Goal: Task Accomplishment & Management: Use online tool/utility

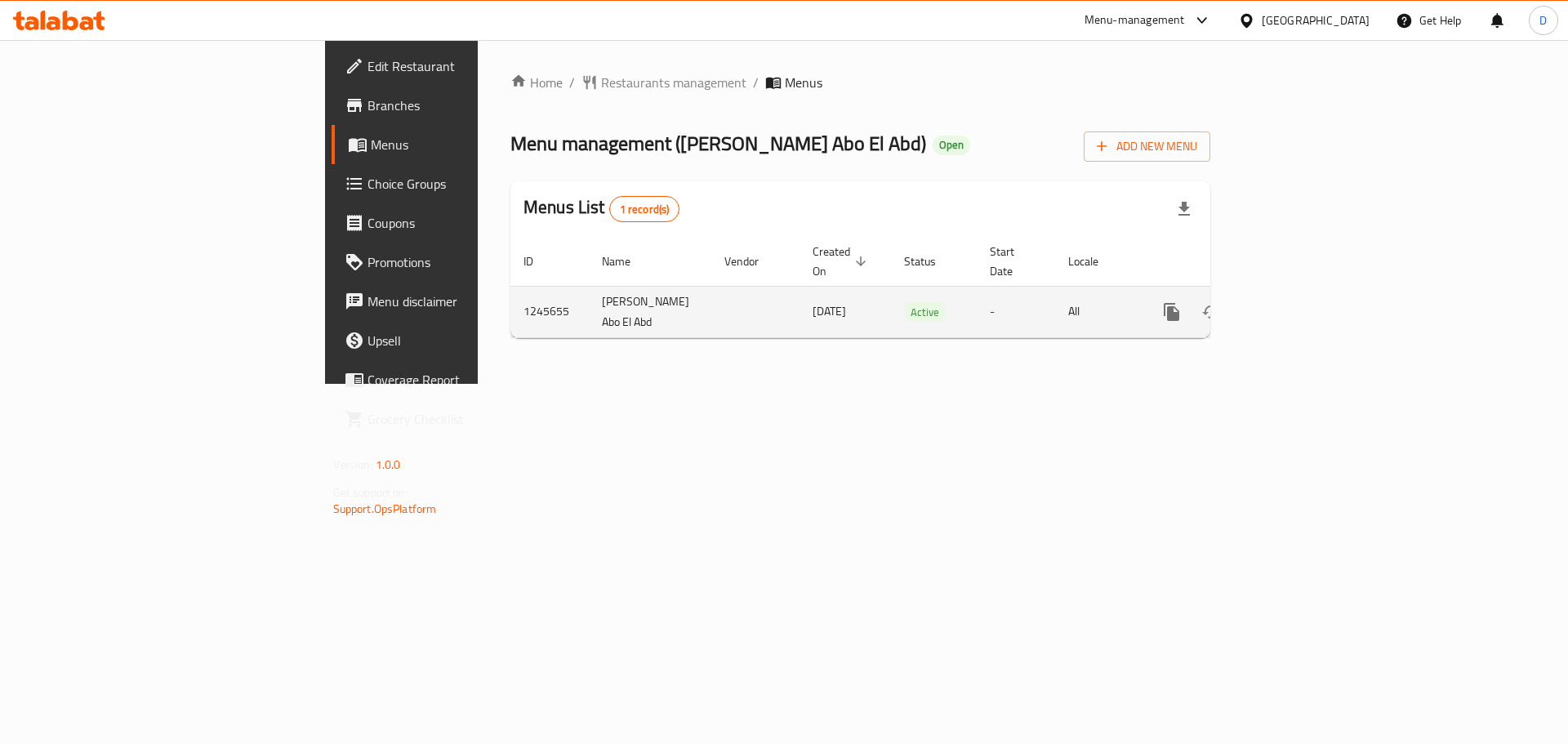
click at [1299, 303] on icon "enhanced table" at bounding box center [1290, 312] width 20 height 20
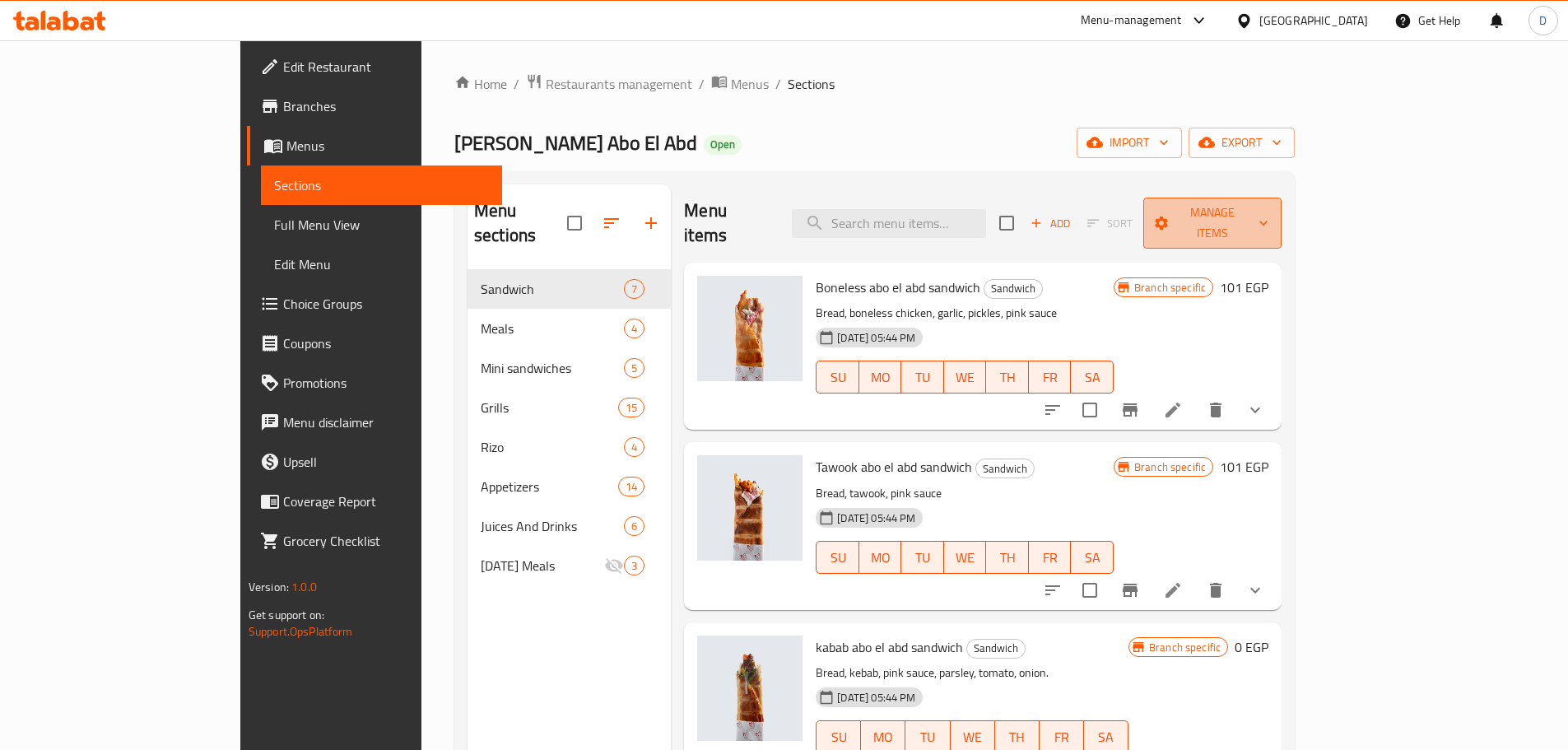
click at [1268, 208] on span "Manage items" at bounding box center [1213, 223] width 112 height 42
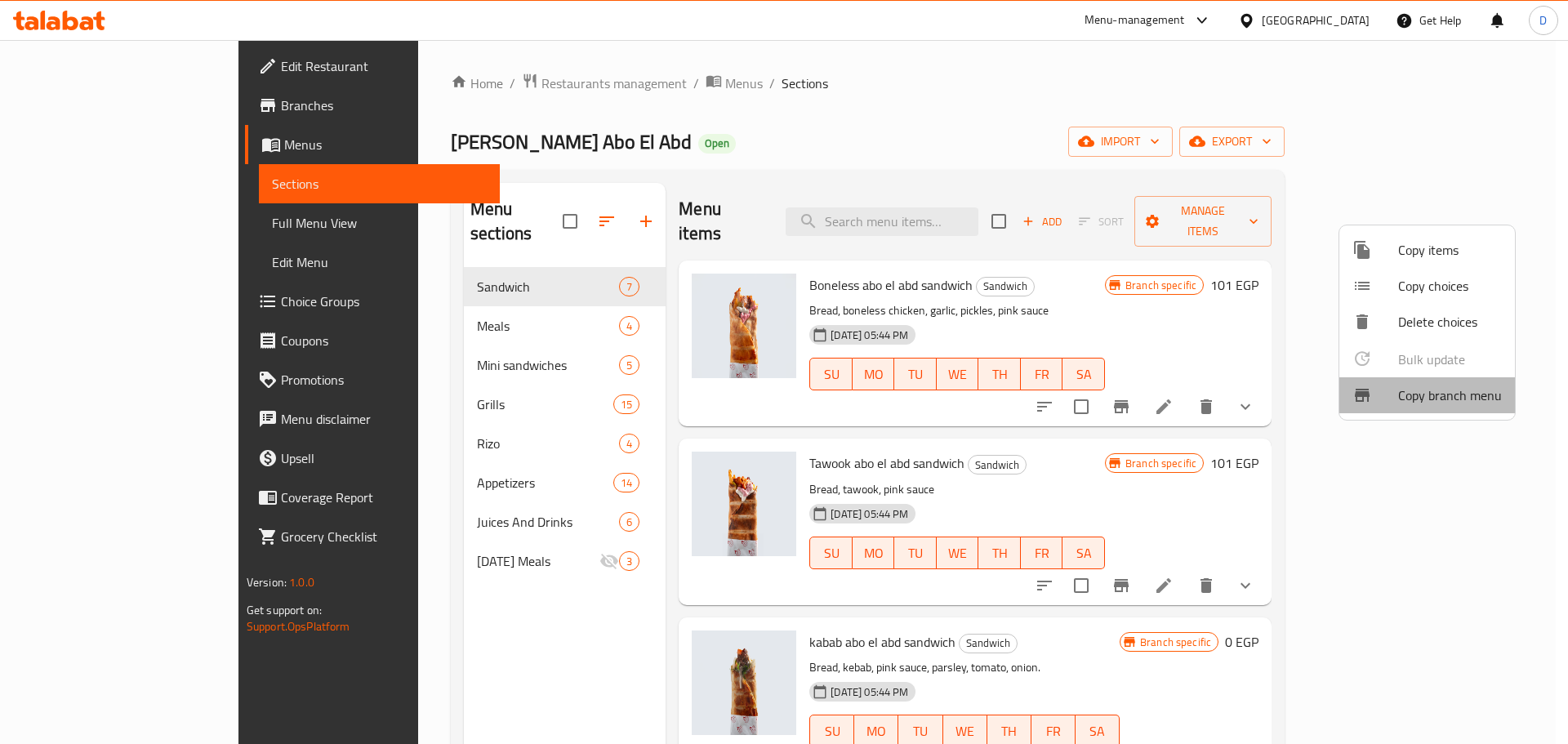
click at [1447, 394] on span "Copy branch menu" at bounding box center [1450, 396] width 104 height 20
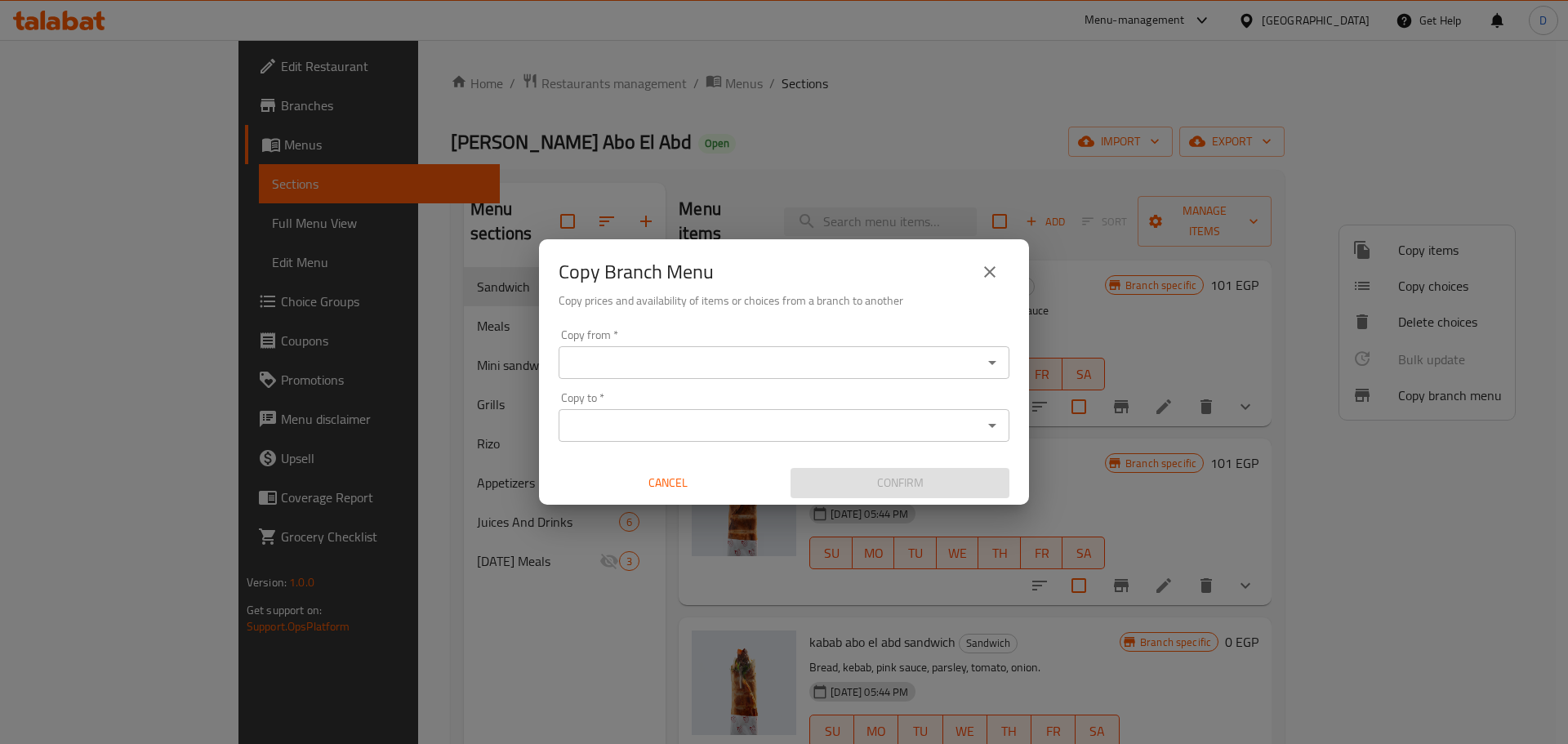
click at [767, 367] on input "Copy from   *" at bounding box center [770, 363] width 414 height 23
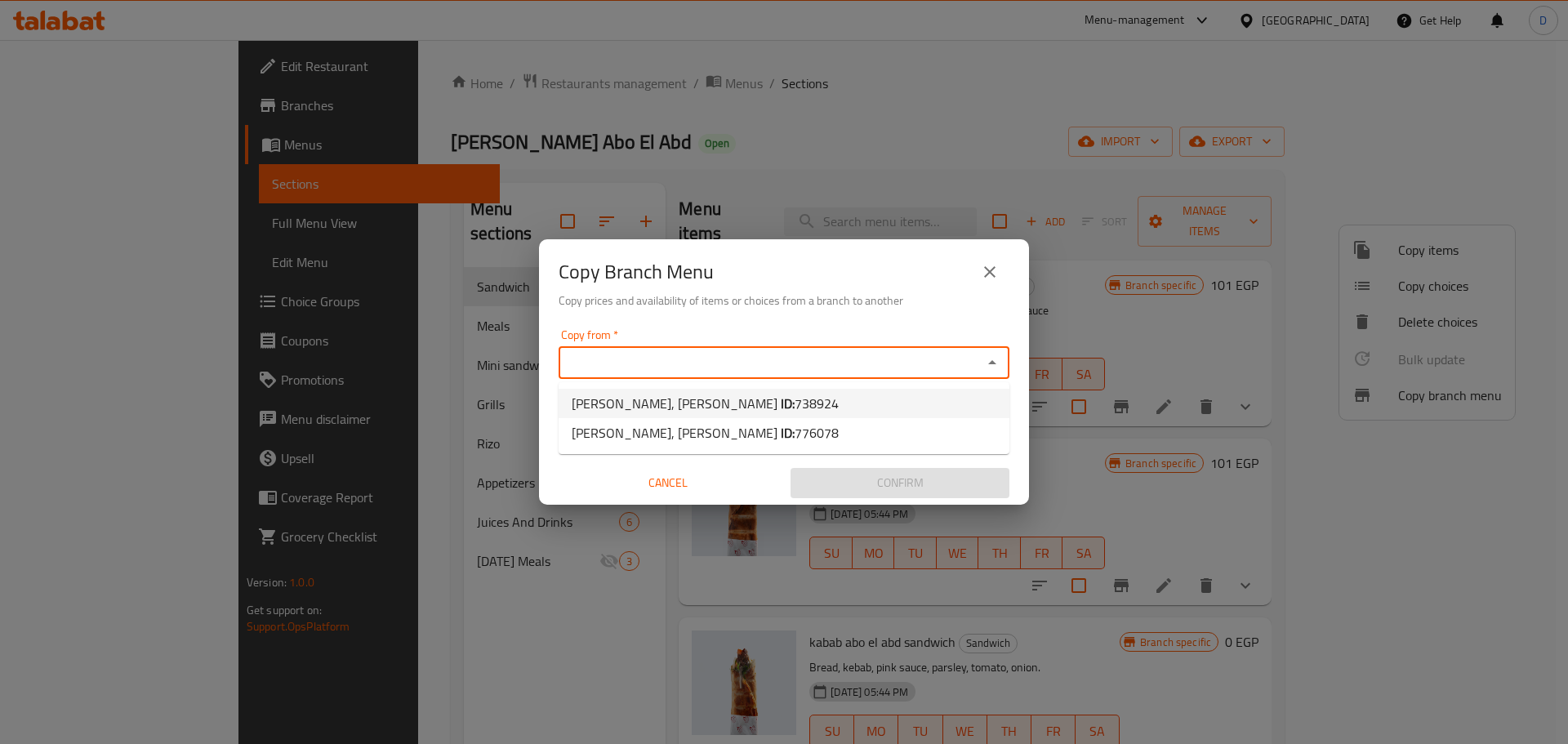
click at [760, 402] on span "[PERSON_NAME], [PERSON_NAME] ID: 738924" at bounding box center [705, 404] width 267 height 20
type input "[PERSON_NAME], [PERSON_NAME]"
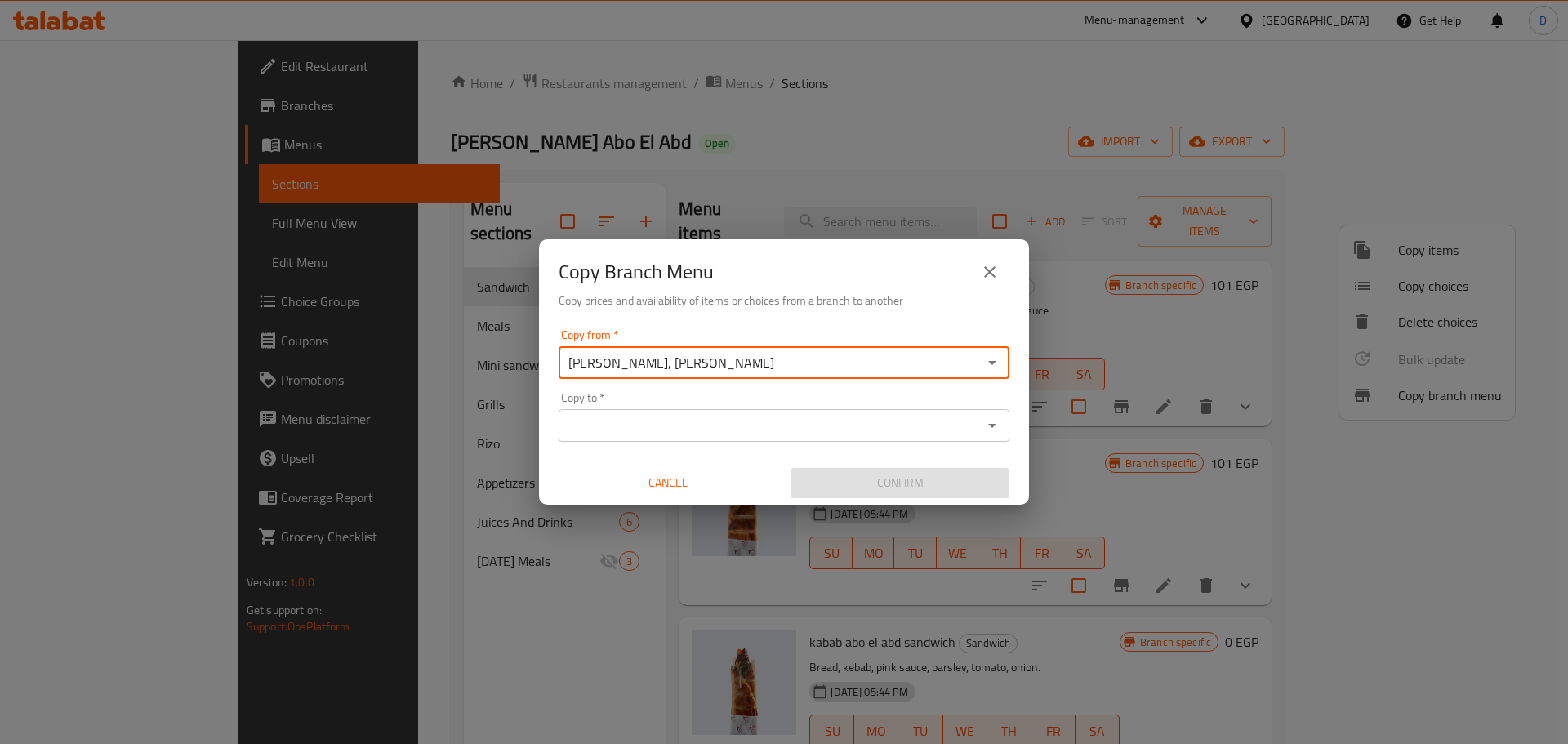
click at [740, 432] on input "Copy to   *" at bounding box center [770, 426] width 414 height 23
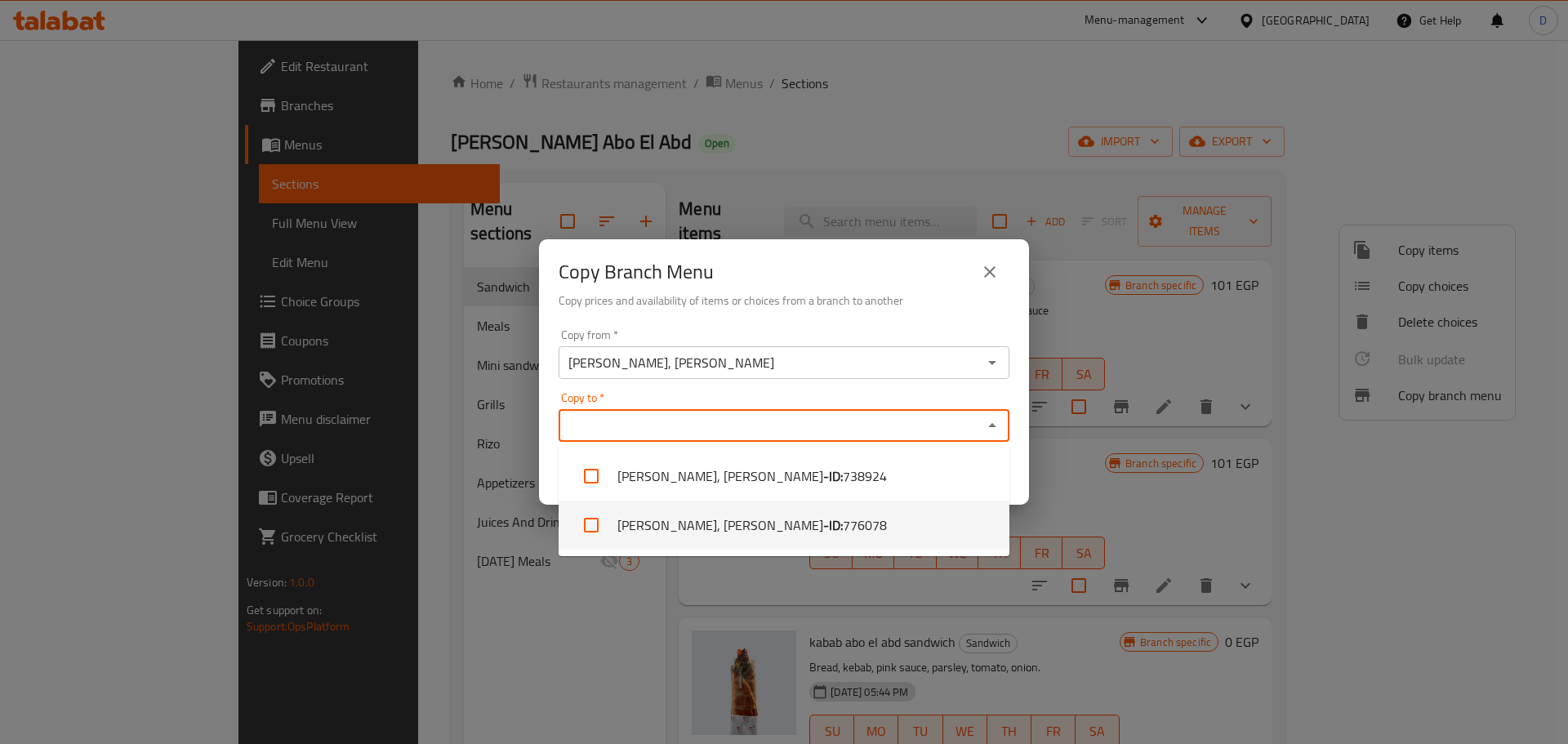
click at [753, 527] on li "[PERSON_NAME], [PERSON_NAME] - ID: 776078" at bounding box center [784, 525] width 451 height 49
checkbox input "true"
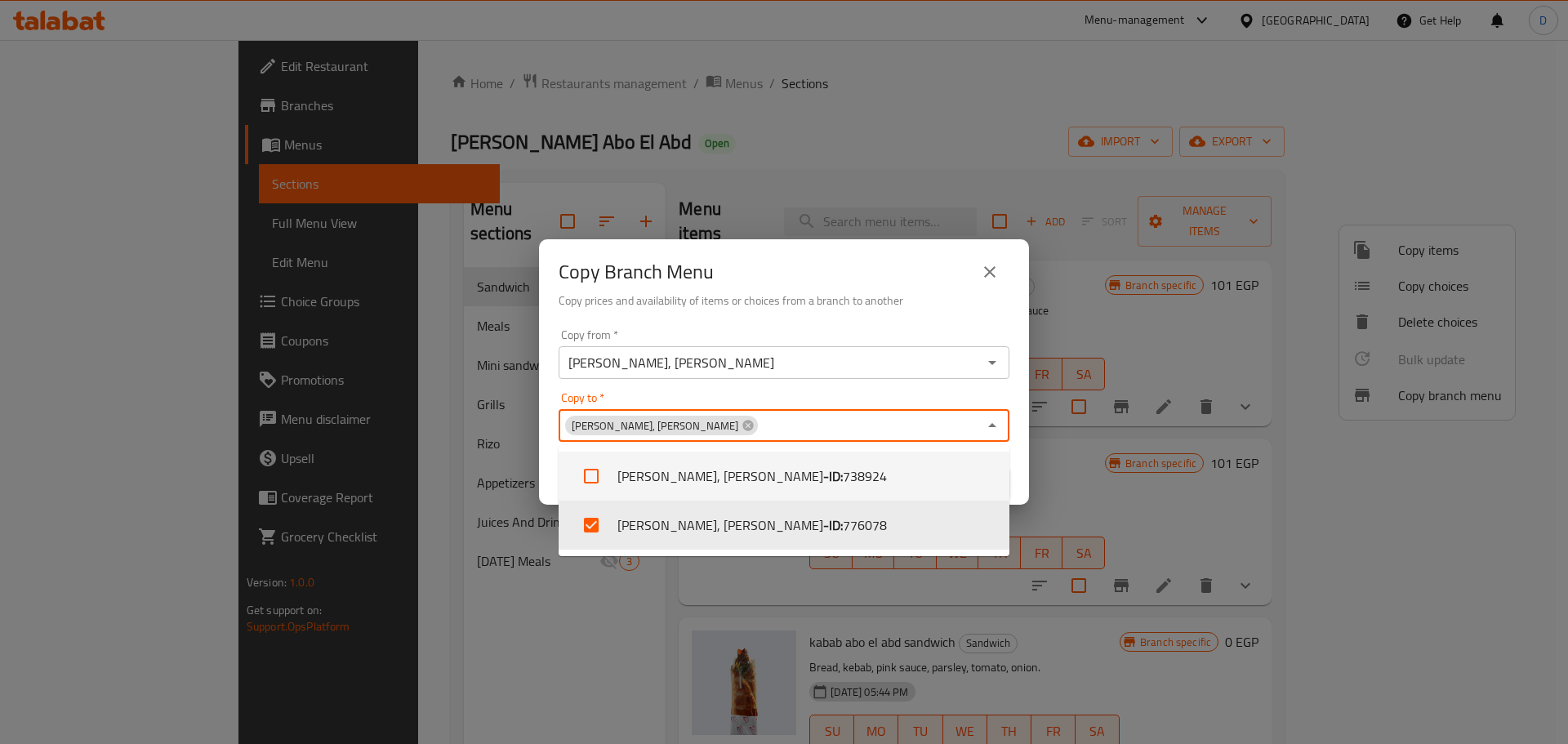
click at [756, 278] on div "Copy Branch Menu" at bounding box center [784, 272] width 451 height 39
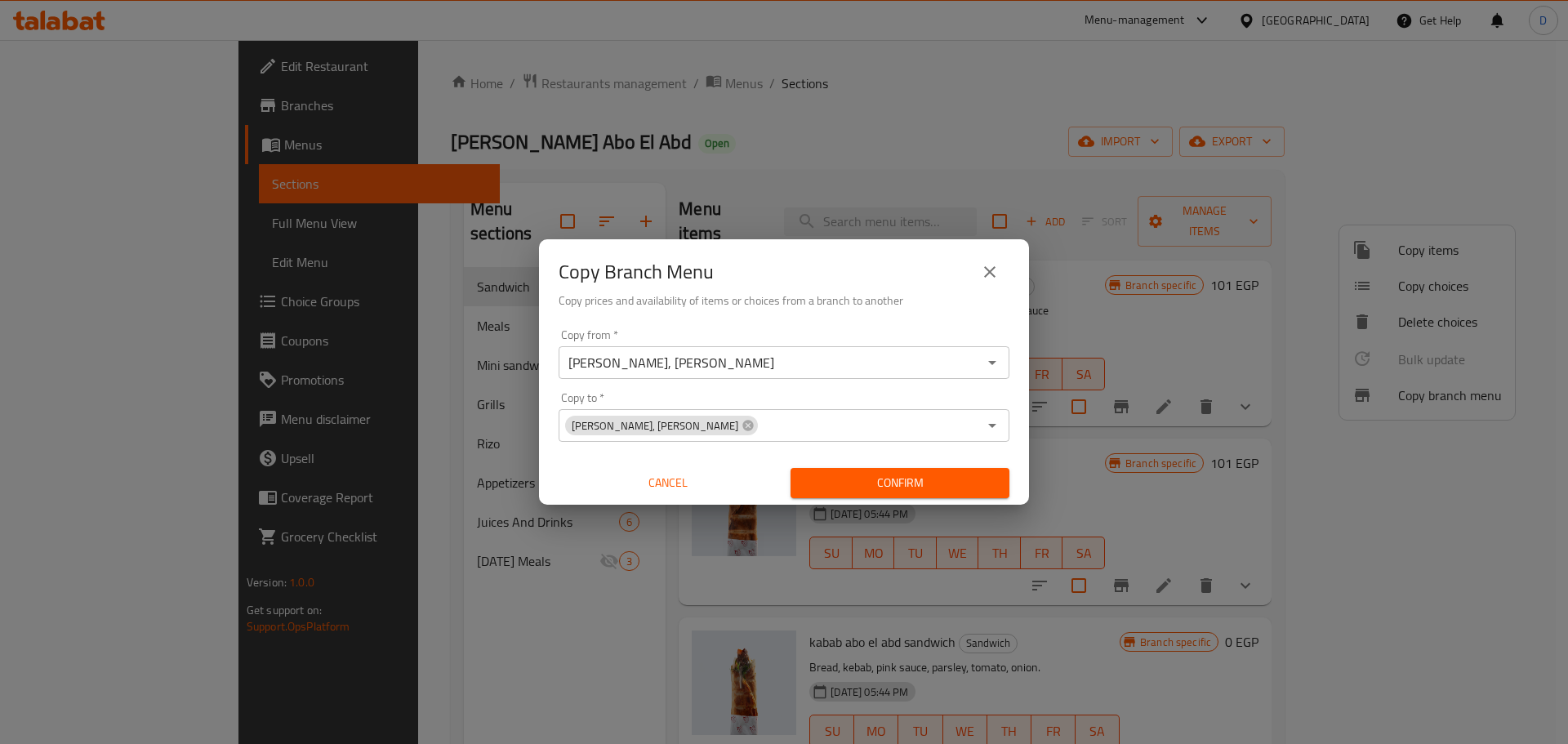
click at [858, 486] on span "Confirm" at bounding box center [899, 483] width 192 height 21
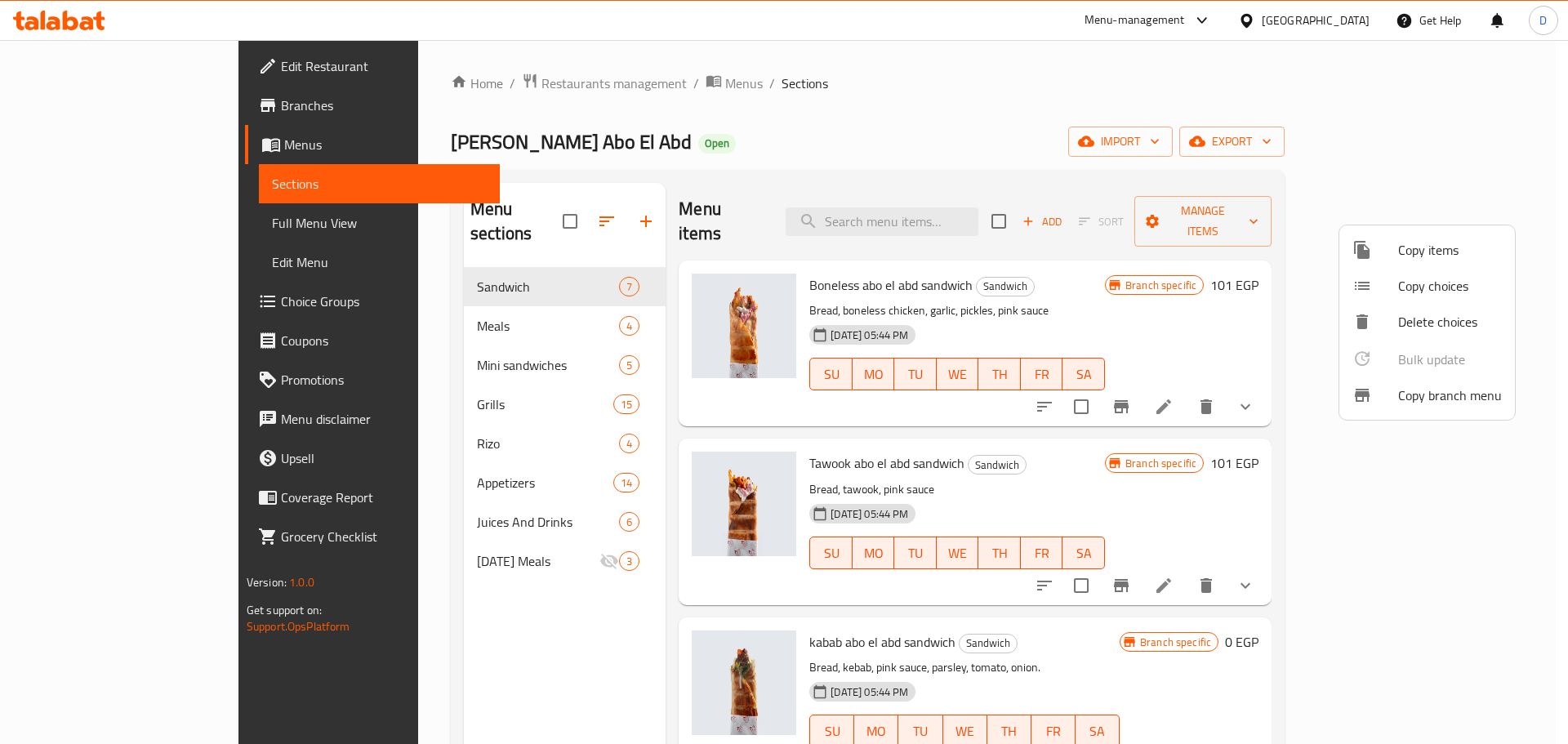
click at [79, 106] on div at bounding box center [784, 372] width 1568 height 744
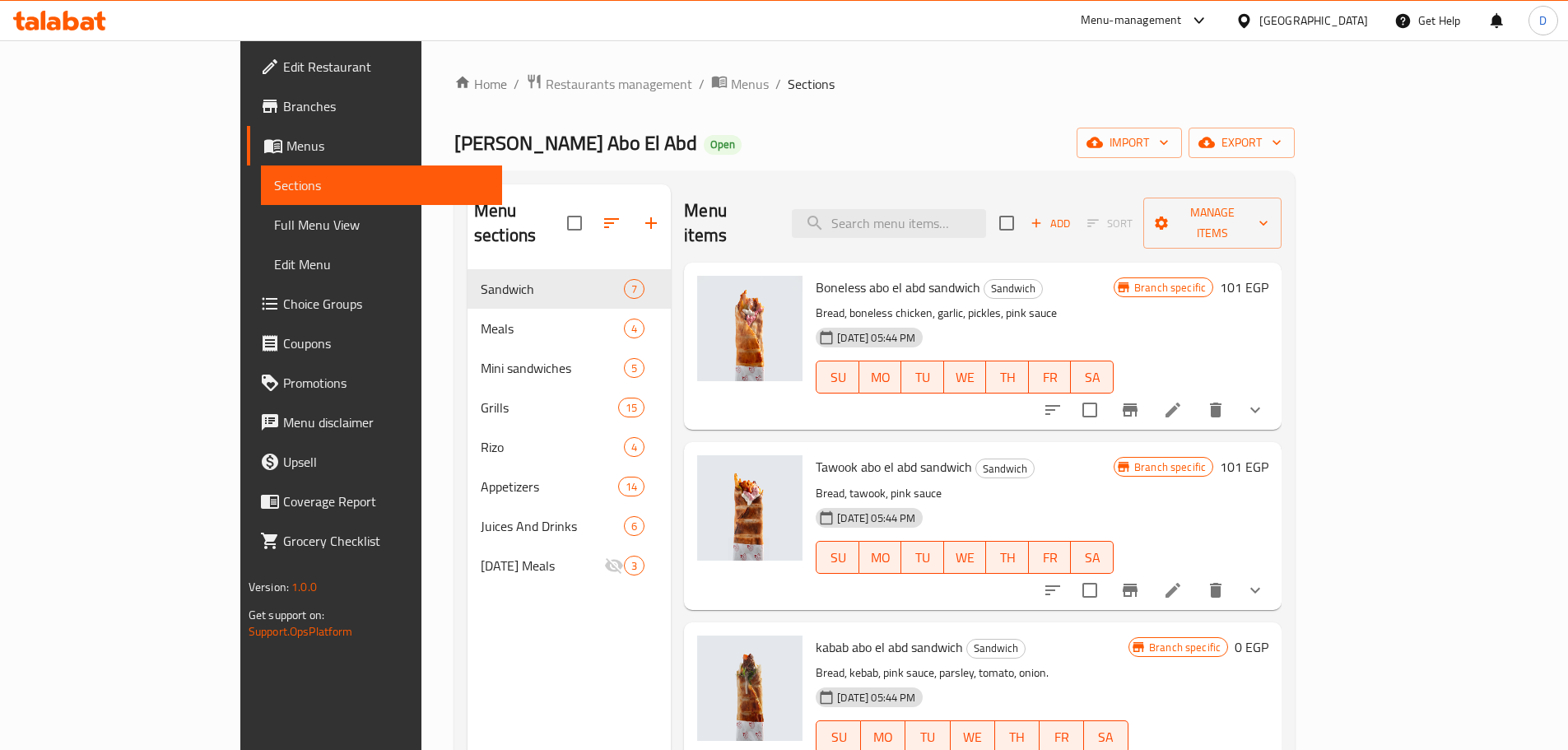
click at [283, 108] on span "Branches" at bounding box center [386, 106] width 206 height 20
